Goal: Task Accomplishment & Management: Manage account settings

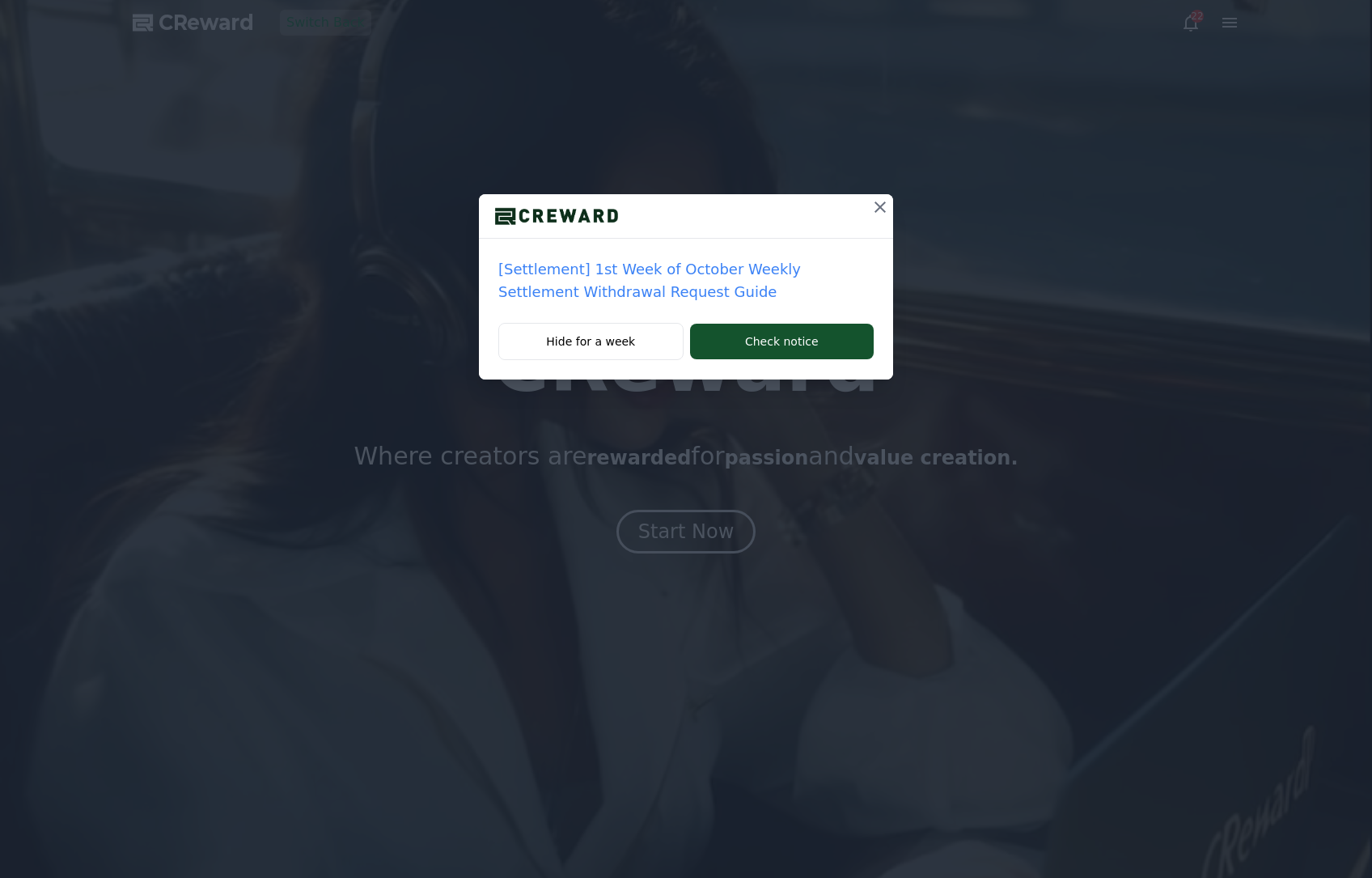
click at [879, 205] on icon at bounding box center [880, 207] width 20 height 20
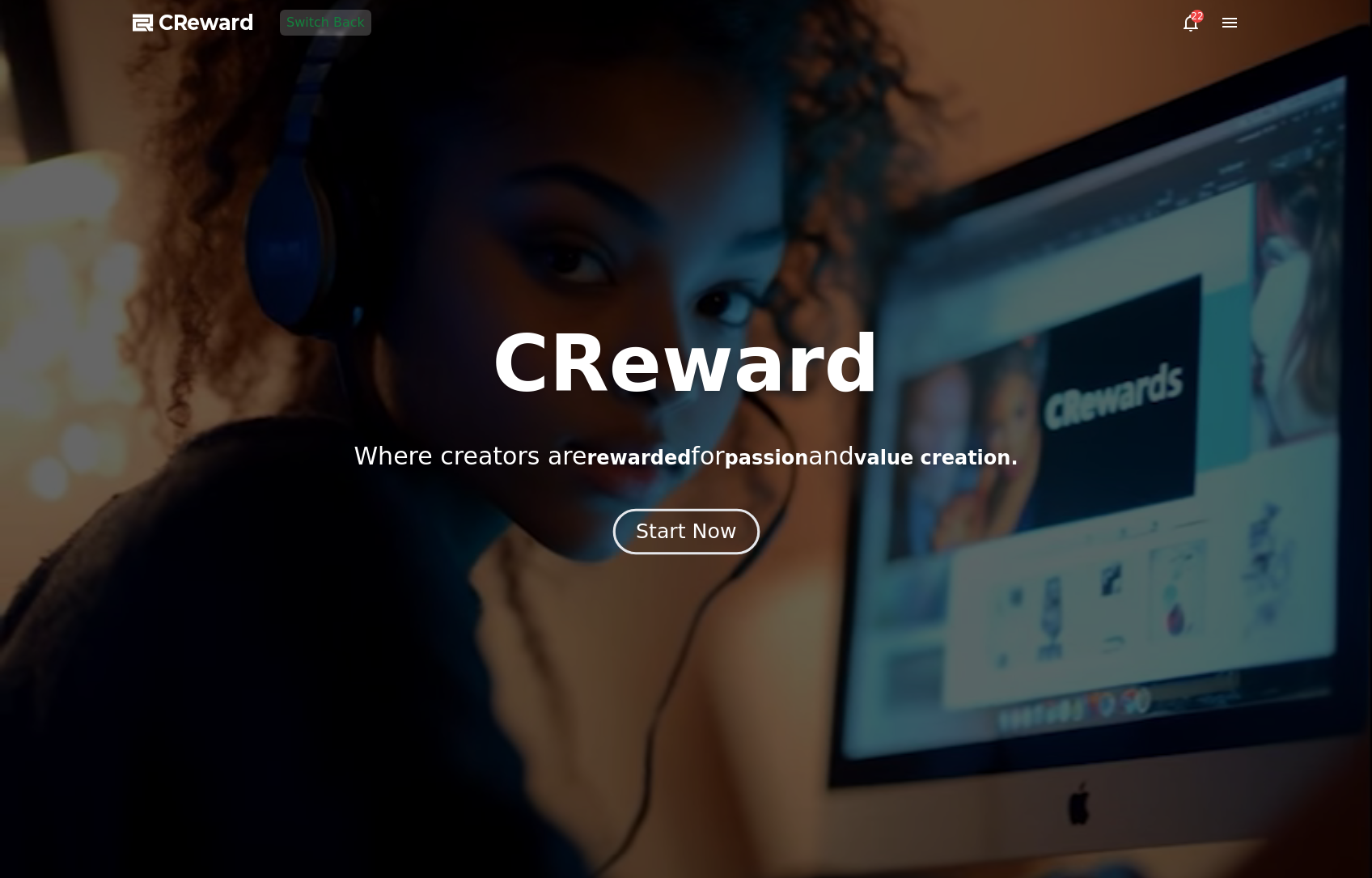
click at [665, 537] on div "Start Now" at bounding box center [686, 531] width 100 height 27
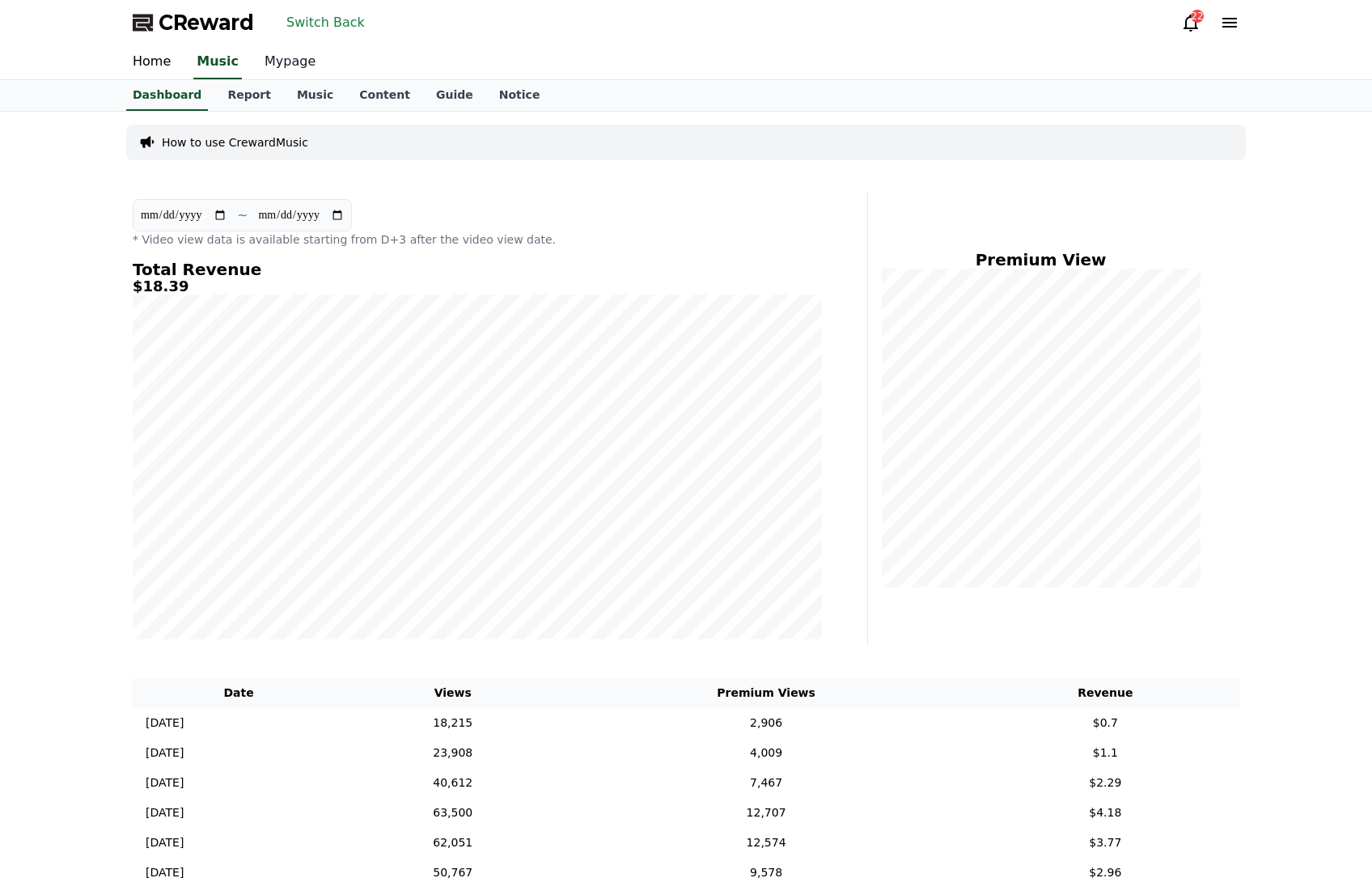
click at [274, 67] on link "Mypage" at bounding box center [290, 62] width 76 height 34
select select "**********"
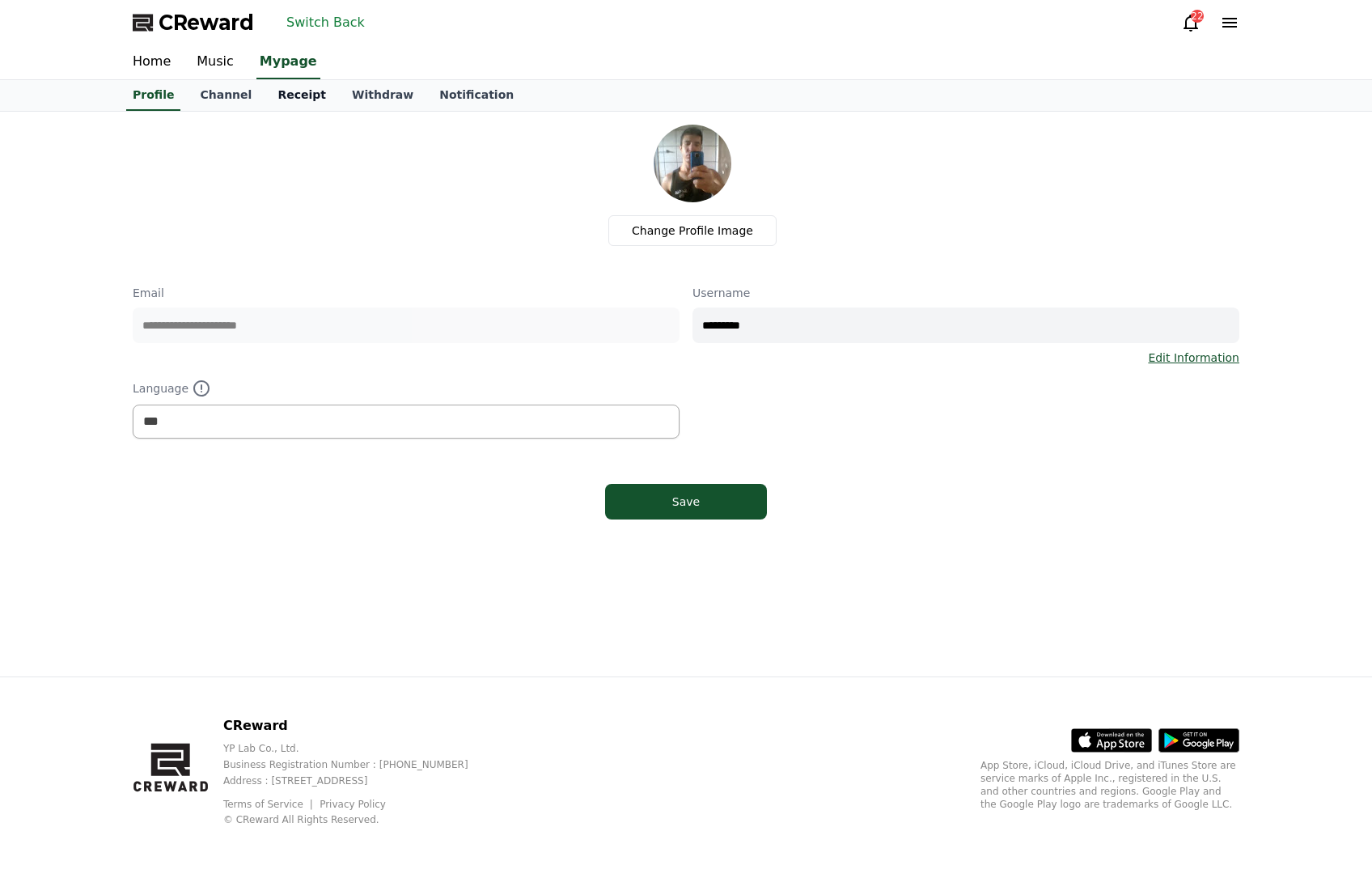
click at [306, 99] on link "Receipt" at bounding box center [301, 95] width 75 height 31
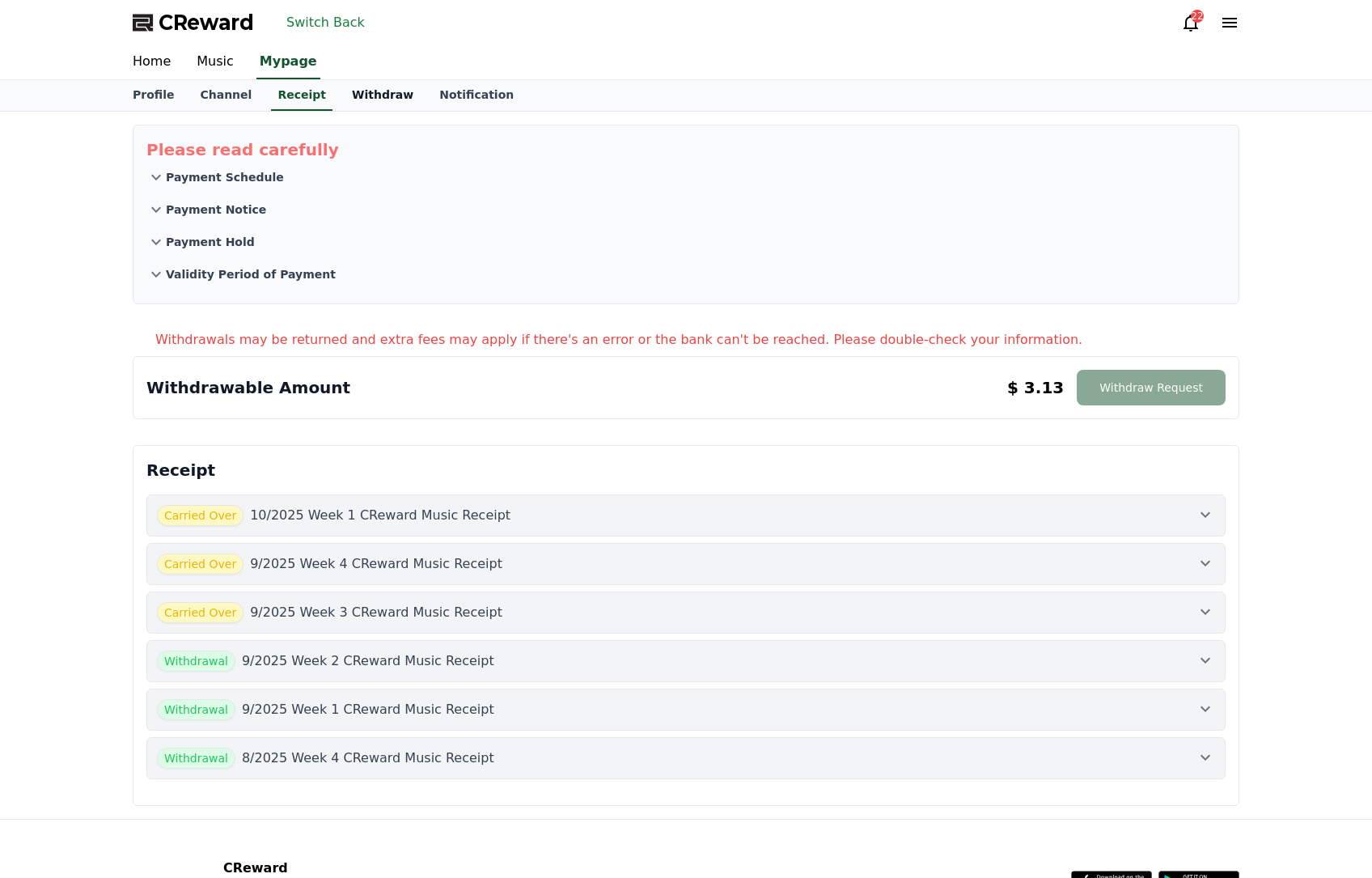
click at [353, 99] on link "Withdraw" at bounding box center [382, 95] width 88 height 31
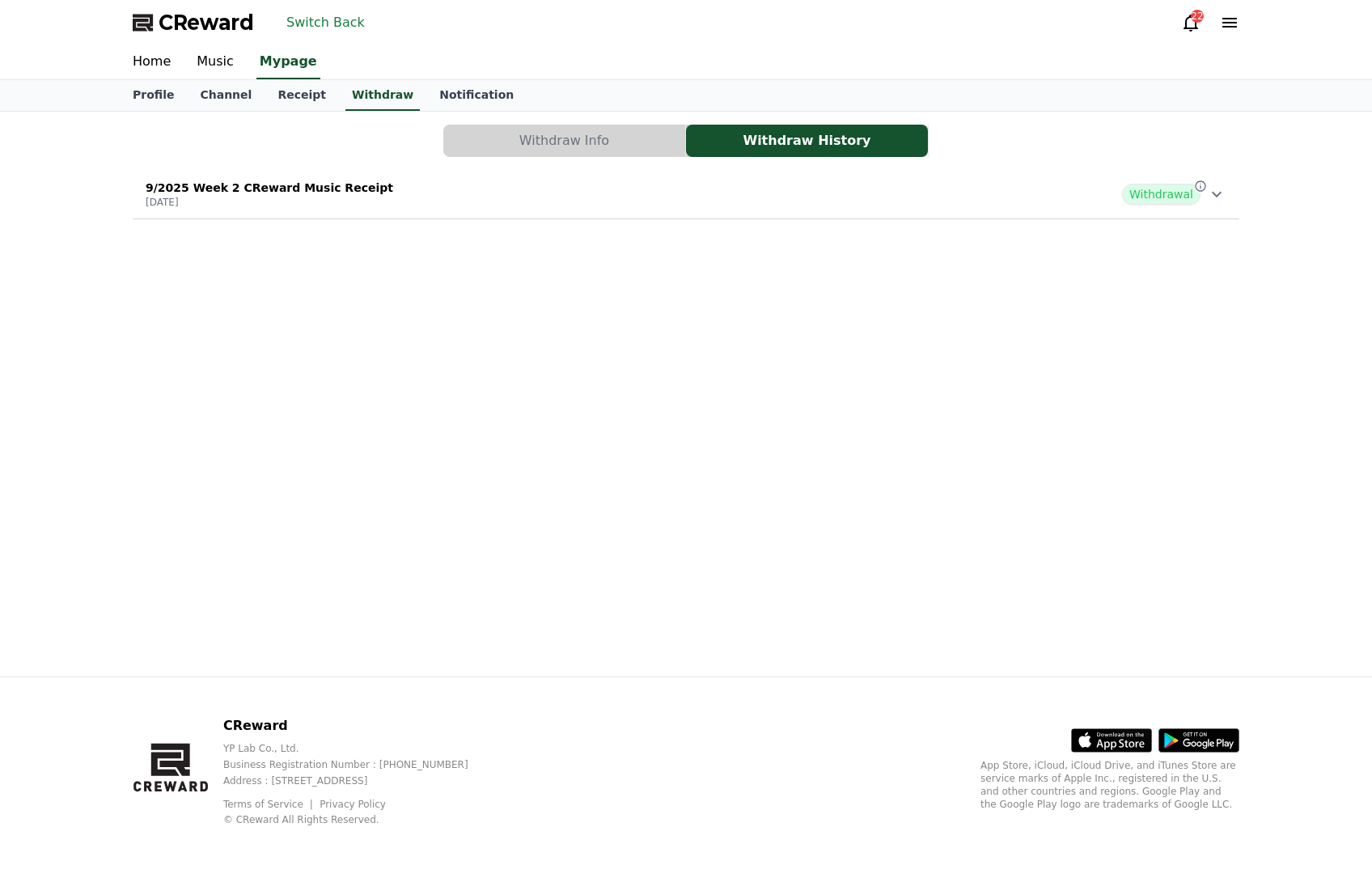
click at [330, 25] on button "Switch Back" at bounding box center [325, 22] width 92 height 25
